Goal: Find specific page/section: Find specific page/section

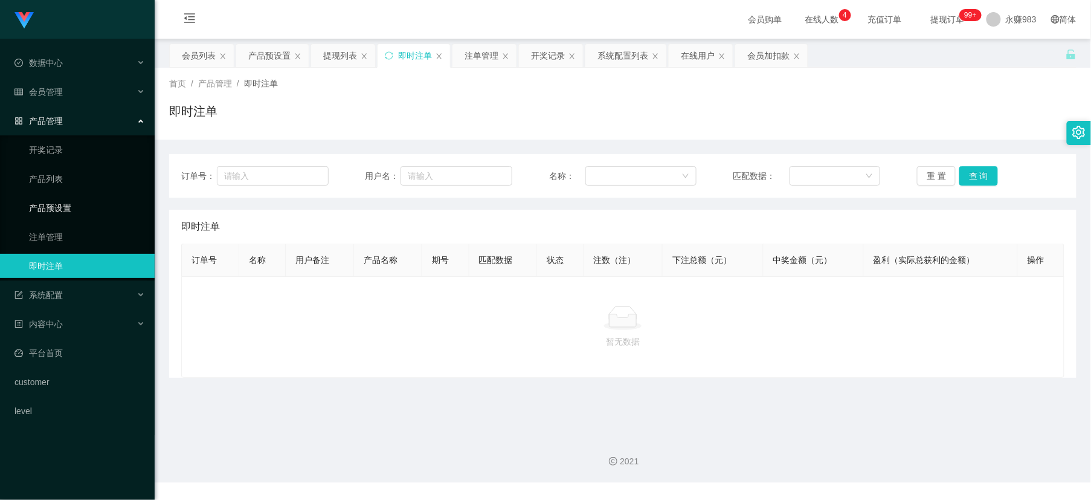
click at [66, 200] on link "产品预设置" at bounding box center [87, 208] width 116 height 24
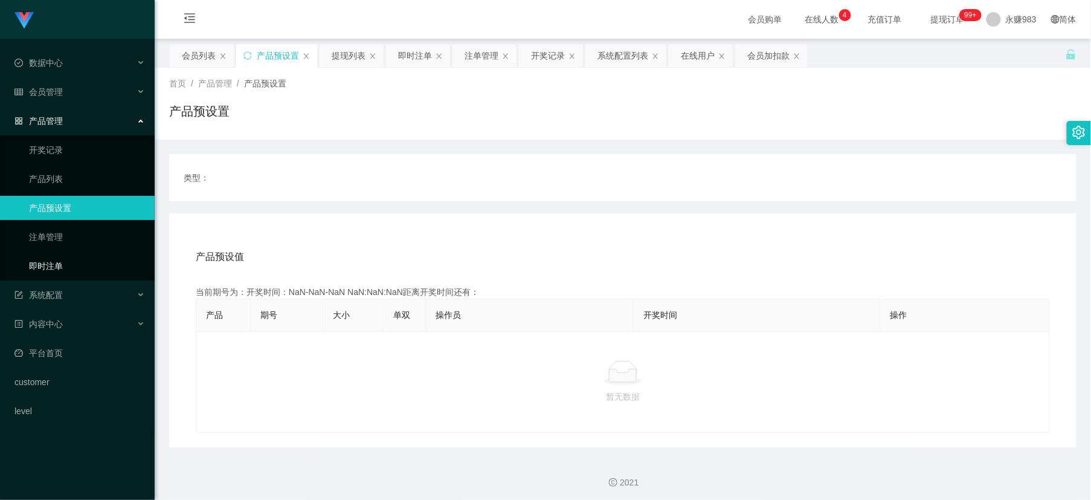
click at [57, 273] on link "即时注单" at bounding box center [87, 266] width 116 height 24
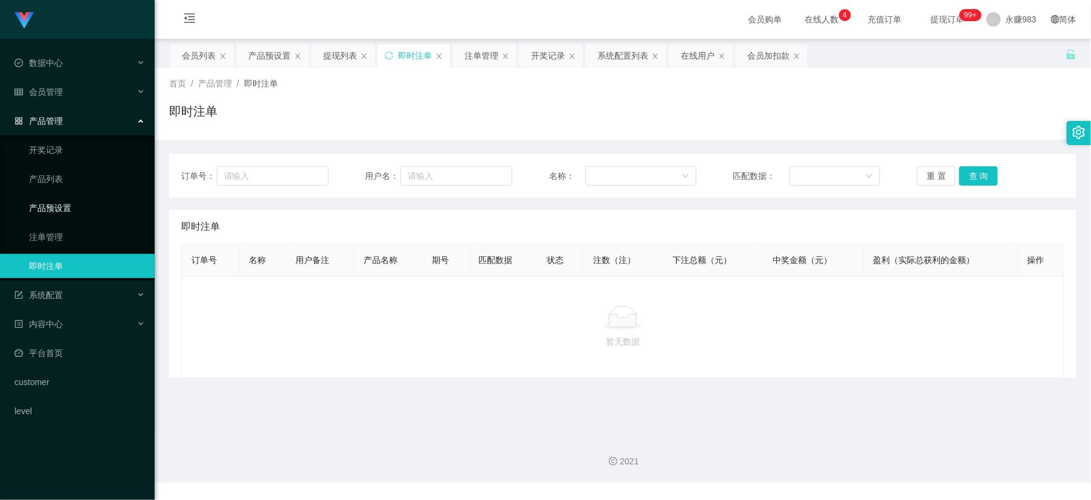
click at [85, 207] on link "产品预设置" at bounding box center [87, 208] width 116 height 24
